Goal: Task Accomplishment & Management: Manage account settings

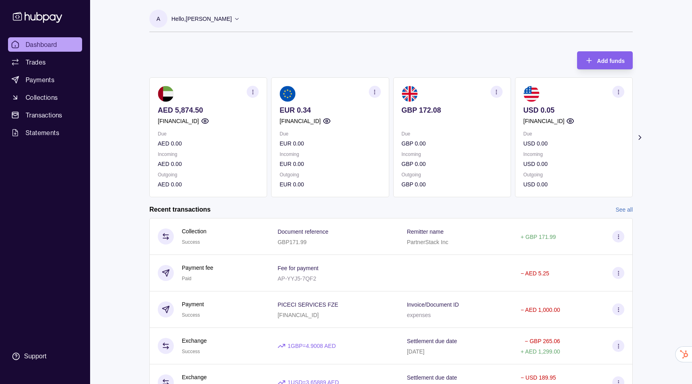
scroll to position [14, 0]
click at [269, 57] on div "Add funds AED 5,874.50 AE850960000536060000774 Due AED 0.00 Incoming AED 0.00 O…" at bounding box center [391, 120] width 484 height 154
